Goal: Task Accomplishment & Management: Use online tool/utility

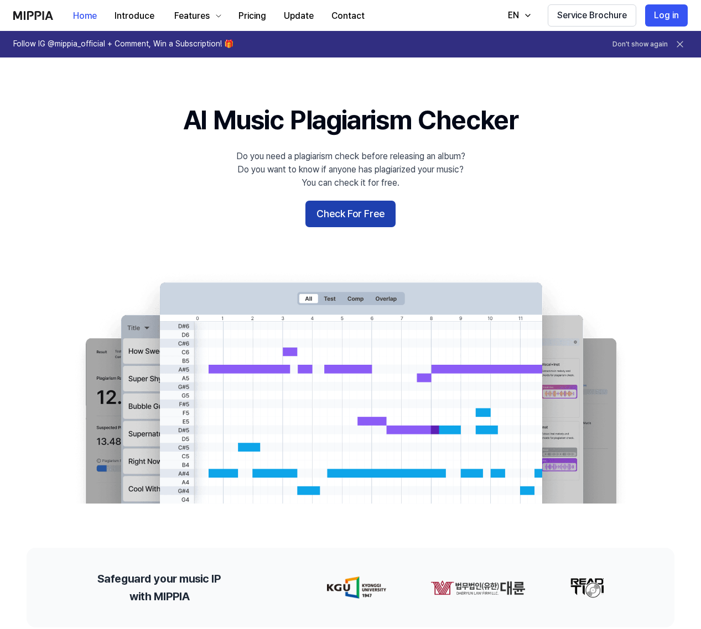
click at [354, 215] on button "Check For Free" at bounding box center [350, 214] width 90 height 27
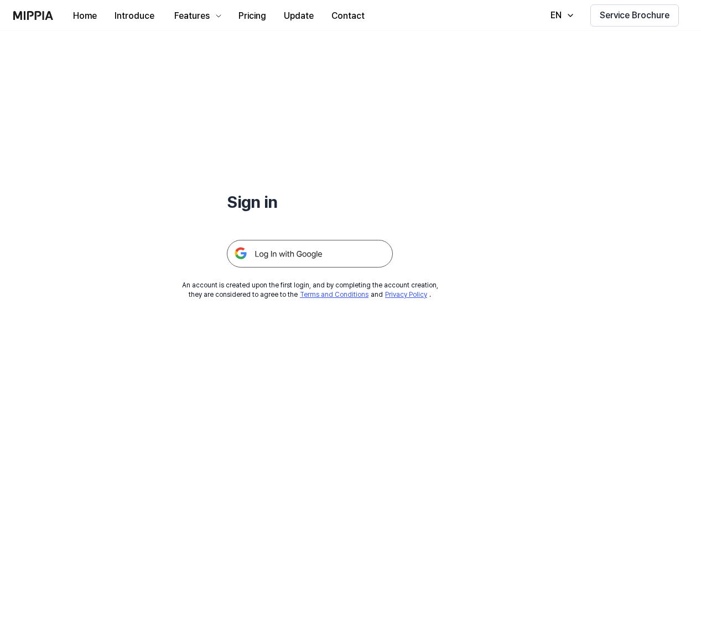
click at [319, 262] on img at bounding box center [310, 254] width 166 height 28
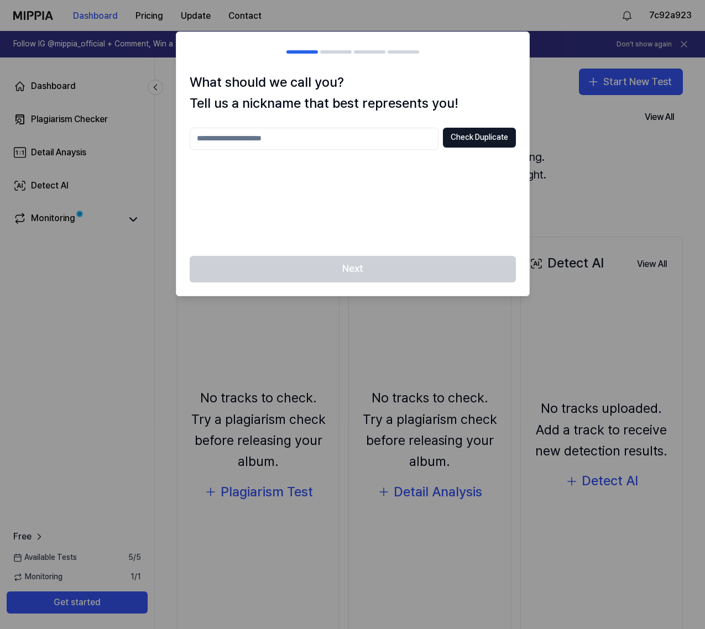
click at [356, 140] on input "text" at bounding box center [314, 139] width 249 height 22
type input "*******"
click at [395, 174] on div "******* Check Duplicate" at bounding box center [353, 185] width 326 height 115
click at [481, 141] on button "Check Duplicate" at bounding box center [479, 138] width 73 height 20
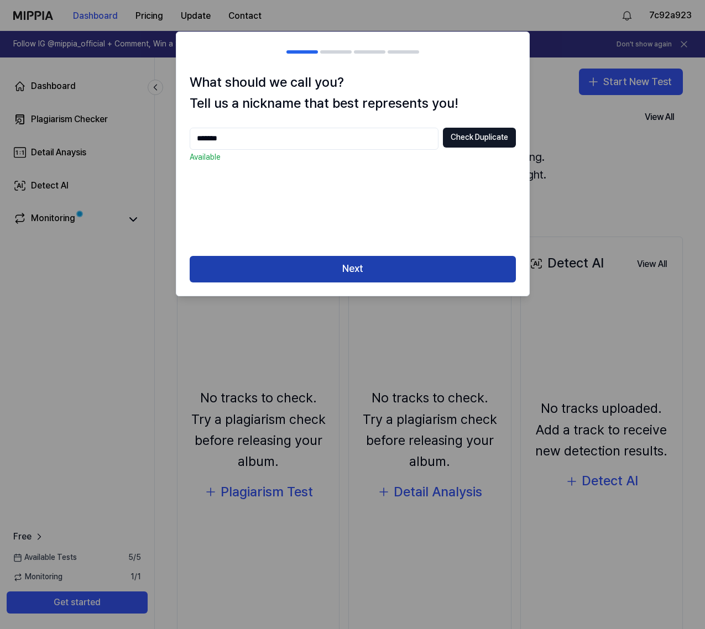
click at [393, 271] on button "Next" at bounding box center [353, 269] width 326 height 27
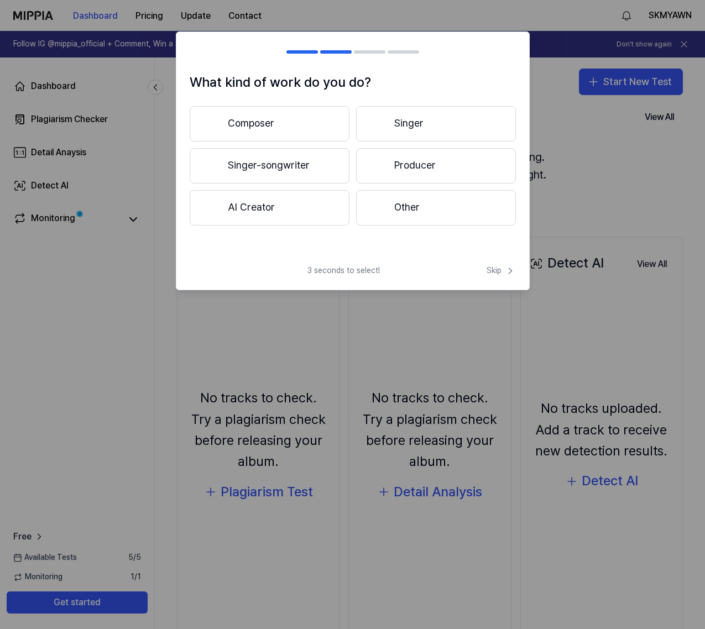
click at [438, 210] on button "Other" at bounding box center [436, 207] width 160 height 35
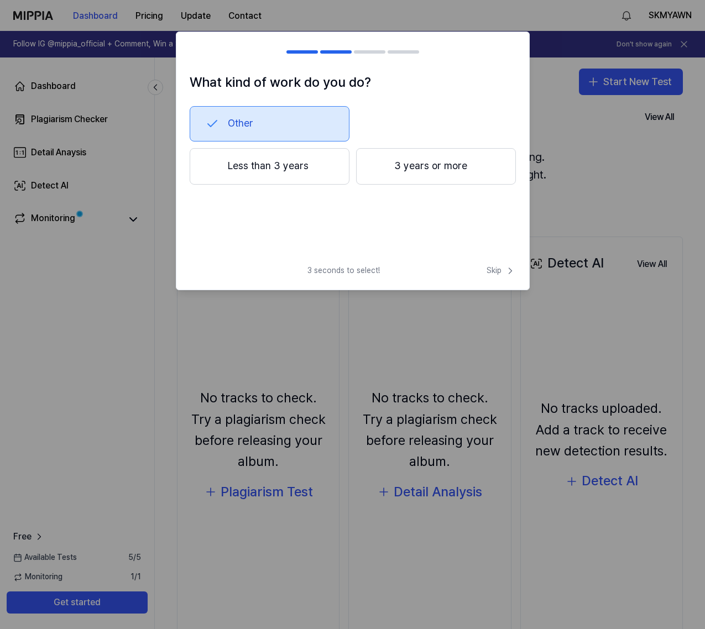
click at [300, 178] on button "Less than 3 years" at bounding box center [270, 166] width 160 height 36
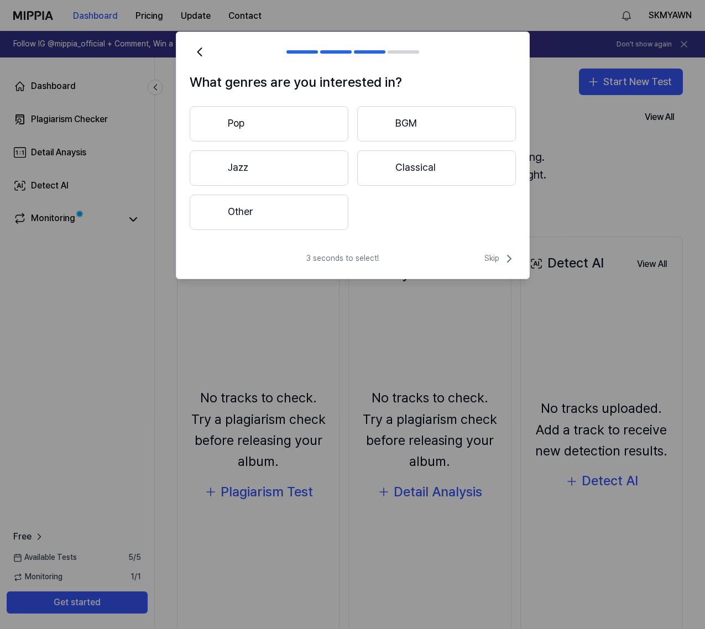
click at [285, 199] on button "Other" at bounding box center [269, 212] width 159 height 35
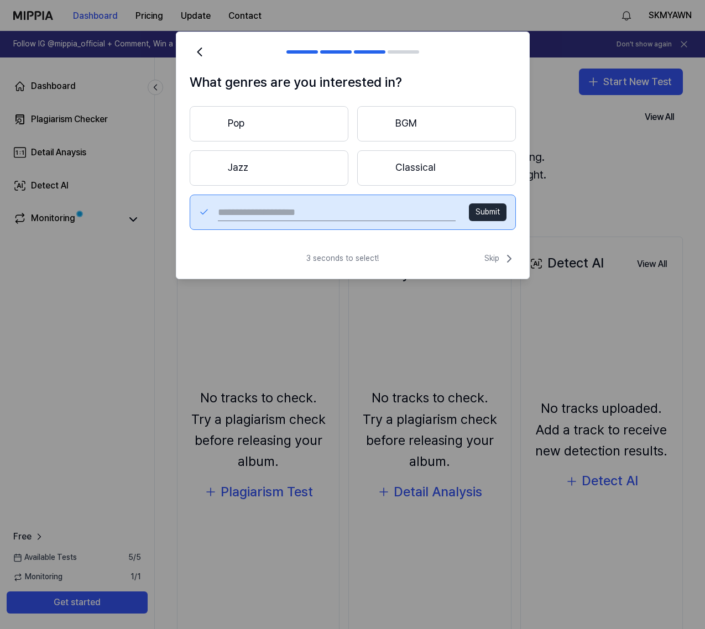
click at [312, 213] on input "text" at bounding box center [336, 213] width 237 height 18
type input "***"
click at [490, 216] on button "Submit" at bounding box center [488, 213] width 38 height 18
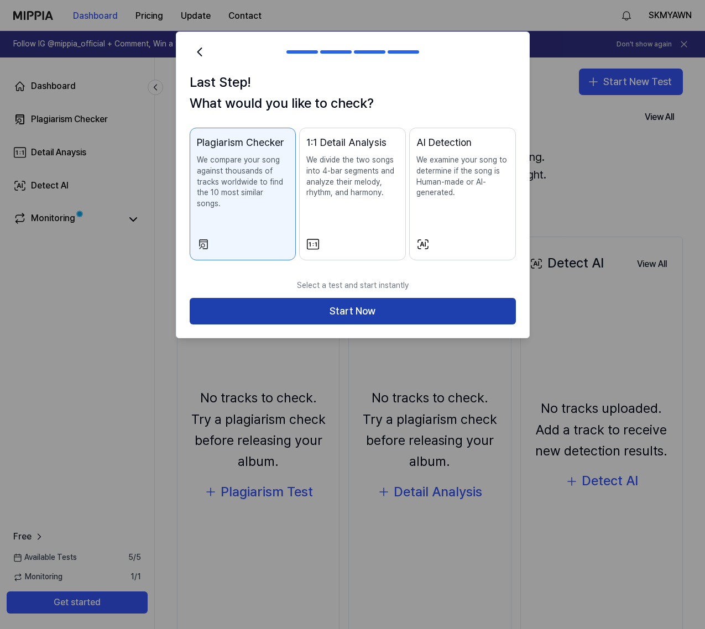
click at [397, 305] on button "Start Now" at bounding box center [353, 311] width 326 height 27
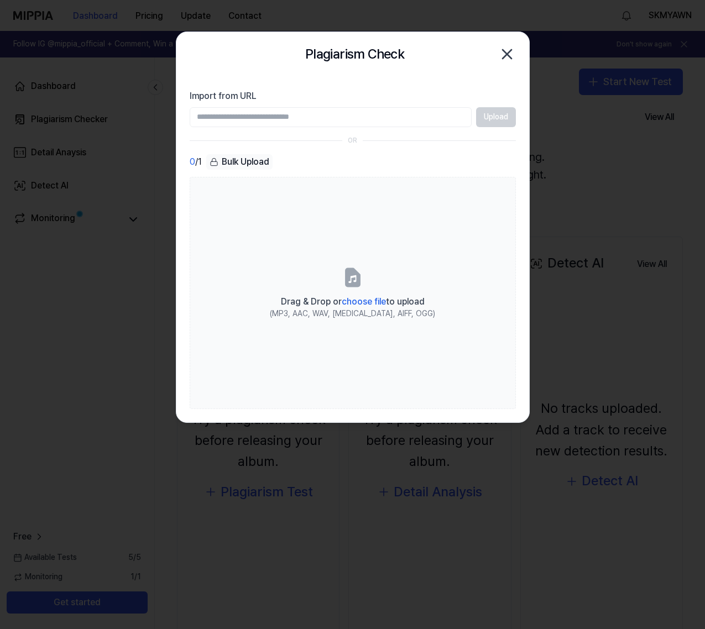
paste input "**********"
type input "**********"
click at [508, 123] on button "Upload" at bounding box center [496, 117] width 40 height 20
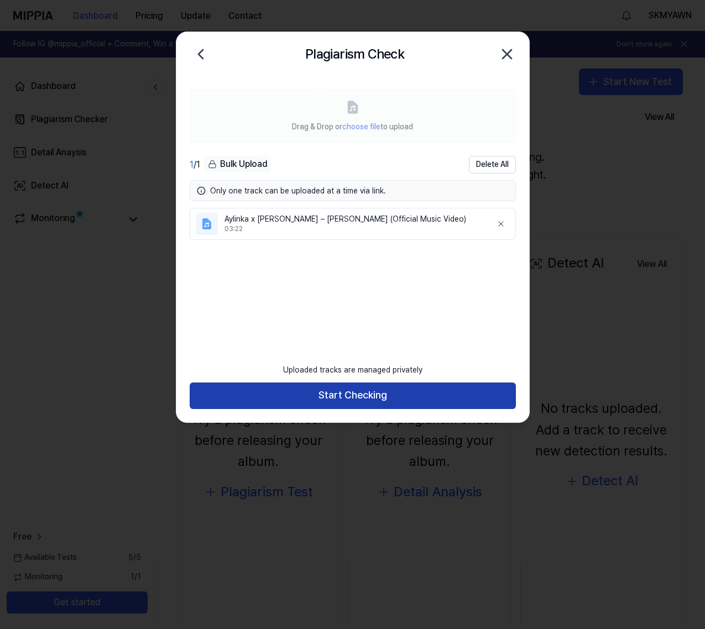
click at [377, 400] on button "Start Checking" at bounding box center [353, 396] width 326 height 27
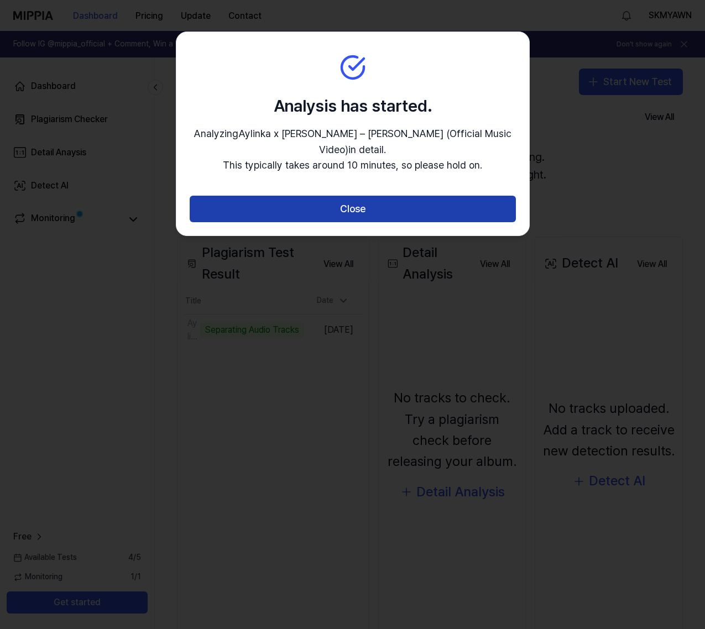
click at [384, 206] on button "Close" at bounding box center [353, 209] width 326 height 27
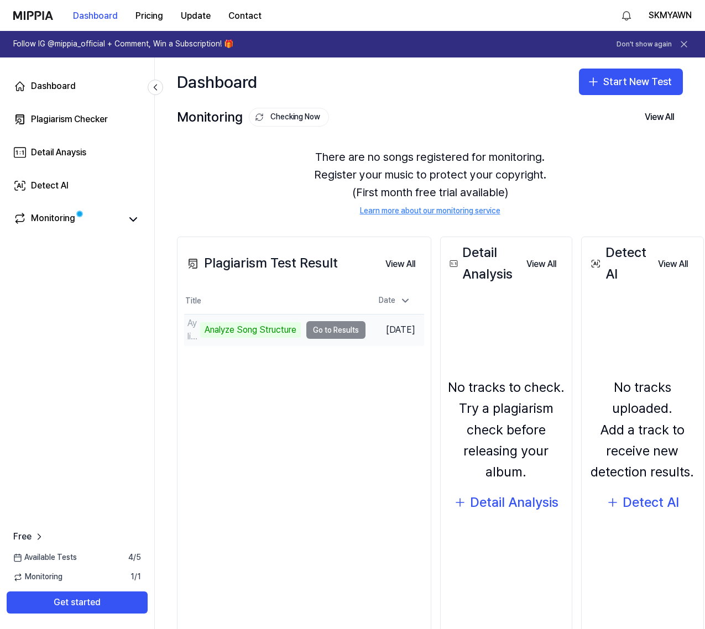
click at [330, 329] on td "Aylinka x Demiray – Aynada Hiç (Official Music Vid Analyze Song Structure Go to…" at bounding box center [274, 330] width 181 height 31
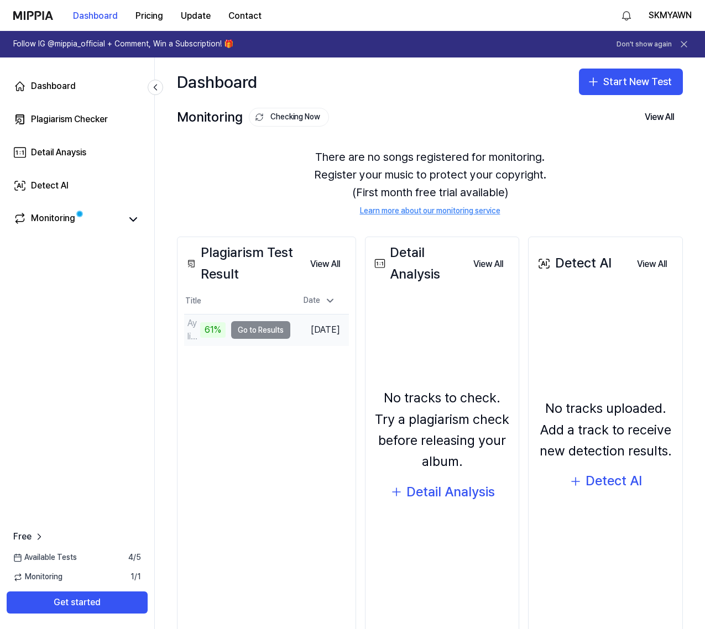
click at [254, 329] on td "Aylinka x Demiray – Aynada Hiç (Official Music Vid 61% Go to Results" at bounding box center [237, 330] width 106 height 31
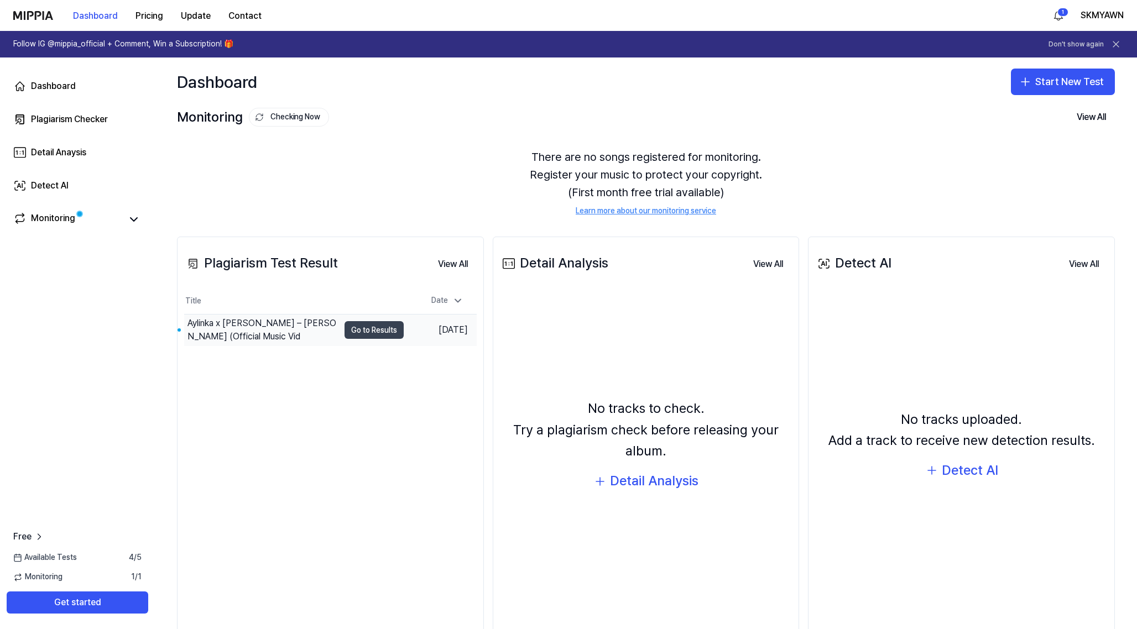
click at [380, 335] on button "Go to Results" at bounding box center [374, 330] width 59 height 18
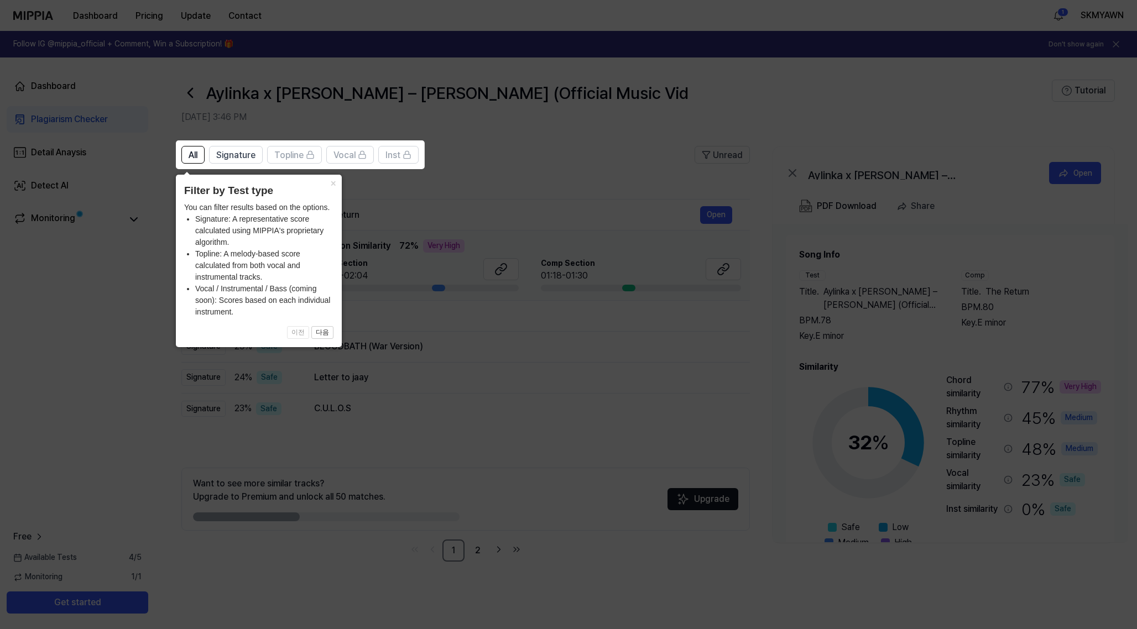
click at [532, 169] on icon at bounding box center [568, 314] width 1137 height 629
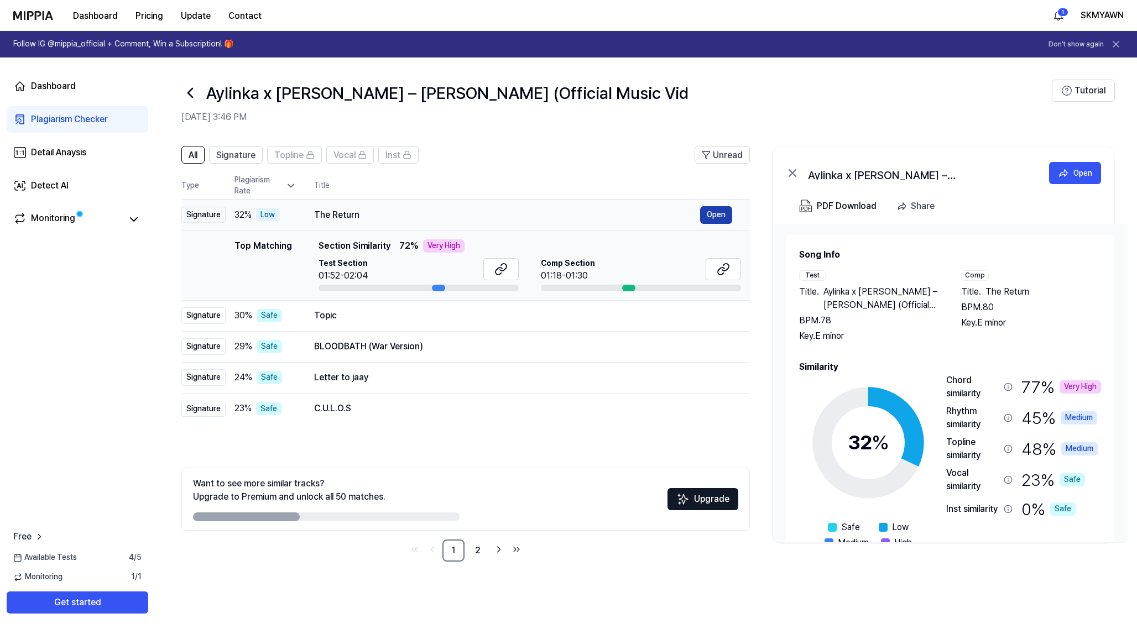
click at [705, 216] on button "Open" at bounding box center [716, 215] width 32 height 18
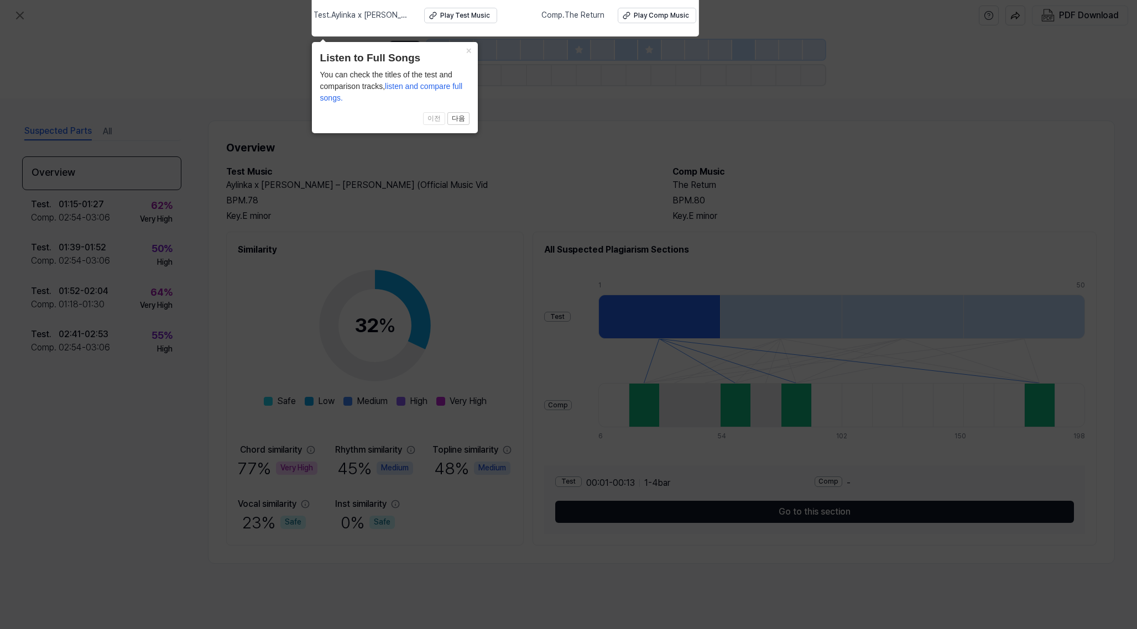
click at [596, 170] on icon at bounding box center [568, 311] width 1137 height 635
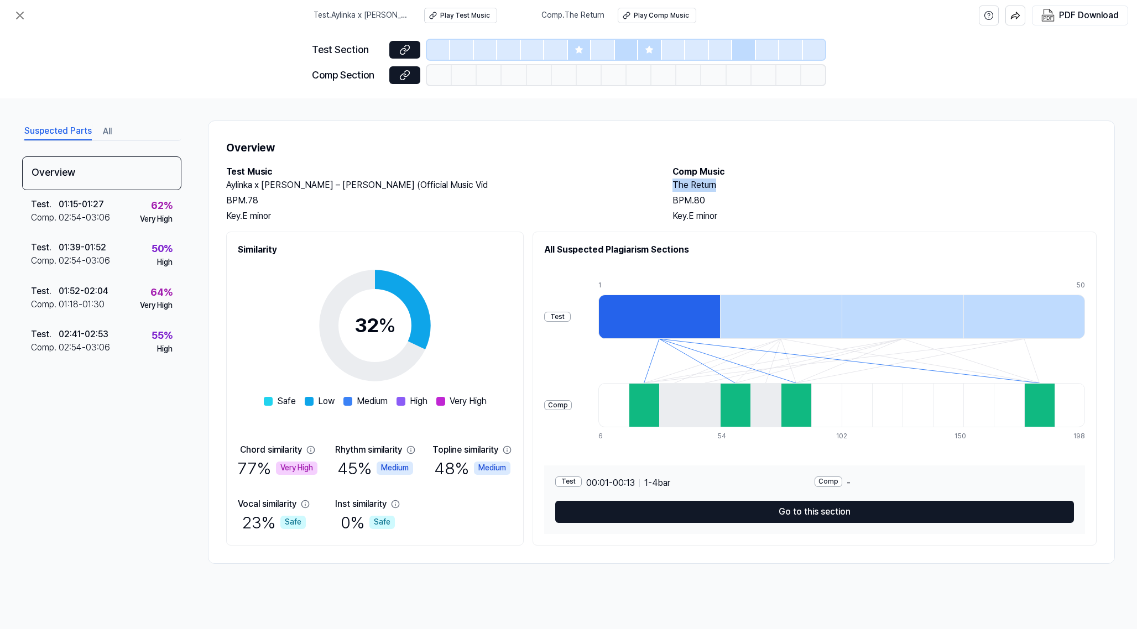
drag, startPoint x: 718, startPoint y: 186, endPoint x: 669, endPoint y: 185, distance: 49.2
click at [669, 185] on div "Test Music Aylinka x Demiray – Aynada Hiç (Official Music Vid BPM. 78 Key. E mi…" at bounding box center [661, 194] width 870 height 58
click at [658, 13] on div "Play Comp Music" at bounding box center [661, 15] width 55 height 9
click at [21, 13] on icon at bounding box center [19, 15] width 13 height 13
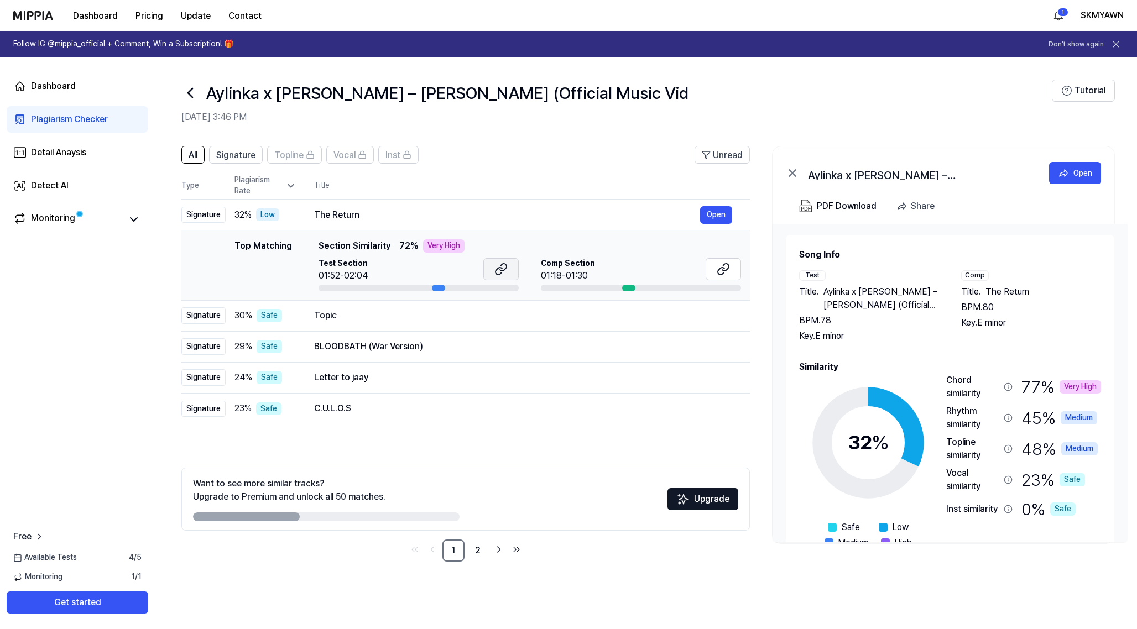
click at [499, 268] on icon at bounding box center [498, 271] width 7 height 7
click at [705, 274] on icon at bounding box center [723, 269] width 13 height 13
click at [705, 16] on button "SKMYAWN" at bounding box center [1102, 15] width 43 height 13
click at [705, 93] on button "Log out" at bounding box center [1052, 94] width 127 height 11
